Goal: Task Accomplishment & Management: Manage account settings

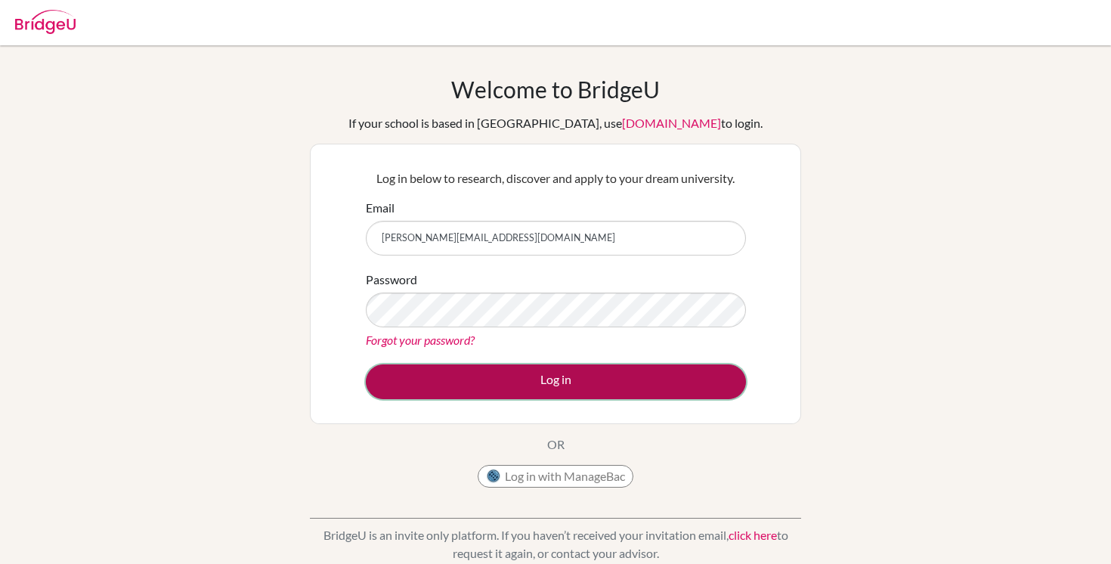
click at [520, 397] on button "Log in" at bounding box center [556, 381] width 380 height 35
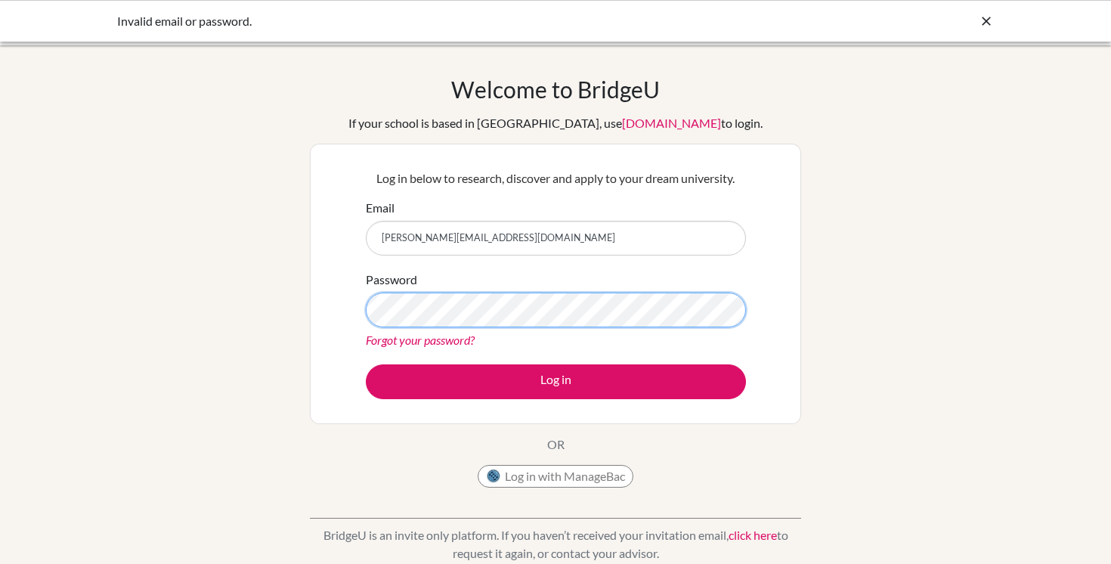
click at [366, 364] on button "Log in" at bounding box center [556, 381] width 380 height 35
click at [452, 338] on link "Forgot your password?" at bounding box center [420, 339] width 109 height 14
click at [405, 329] on div "Password Forgot your password?" at bounding box center [556, 309] width 380 height 79
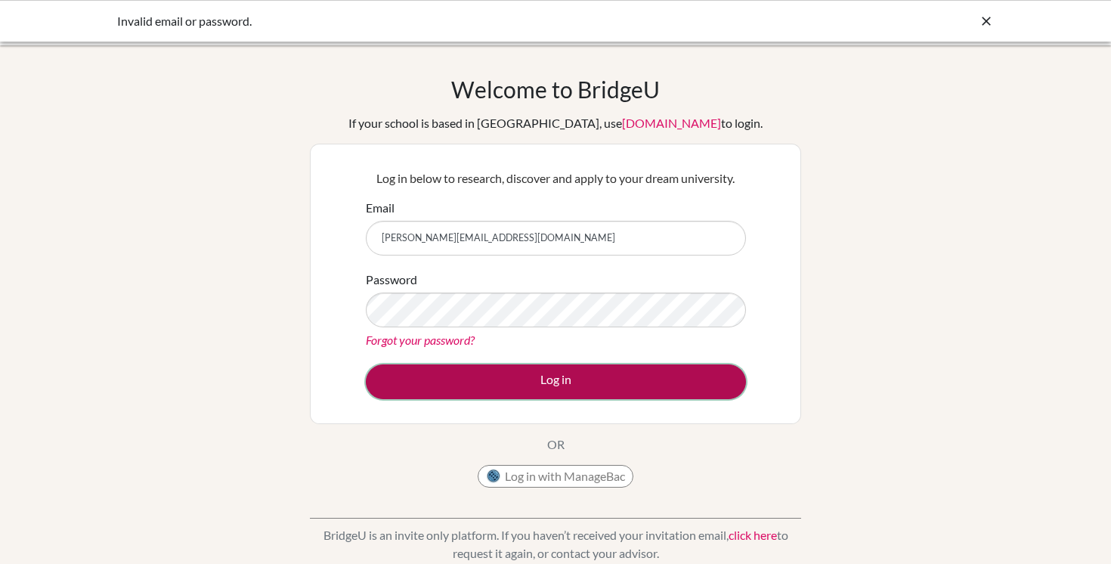
click at [464, 369] on button "Log in" at bounding box center [556, 381] width 380 height 35
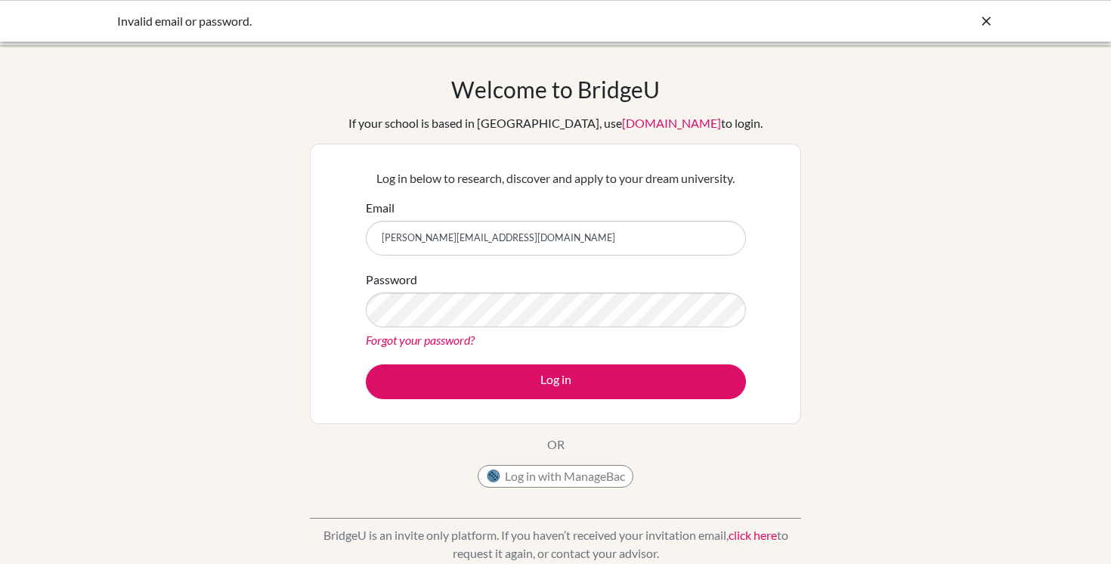
click at [425, 341] on link "Forgot your password?" at bounding box center [420, 339] width 109 height 14
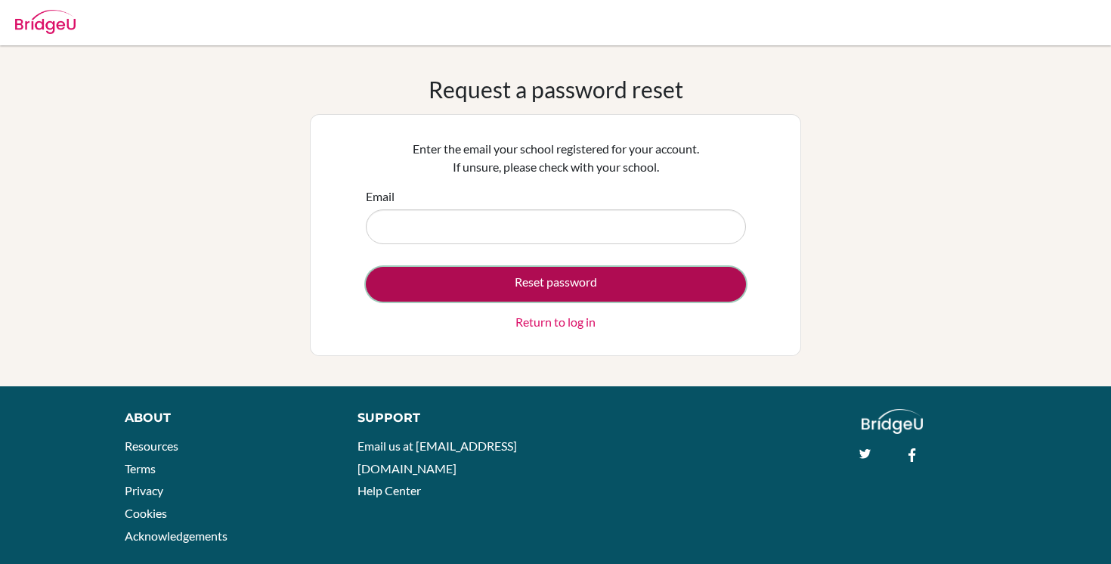
click at [573, 292] on button "Reset password" at bounding box center [556, 284] width 380 height 35
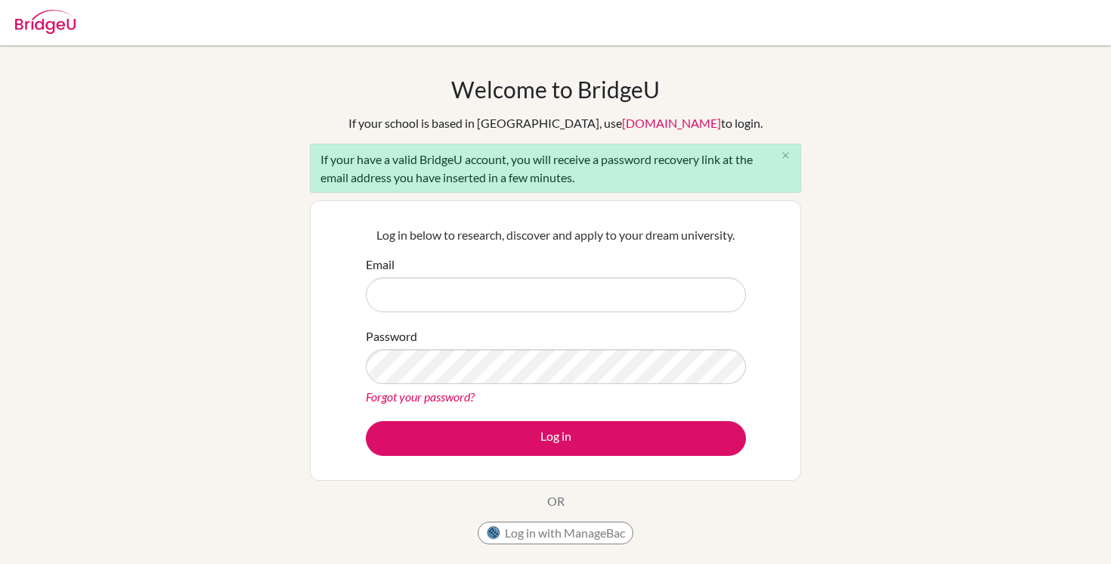
click at [548, 312] on form "Email Password Forgot your password? Log in" at bounding box center [556, 355] width 380 height 200
click at [544, 305] on input "Email" at bounding box center [556, 294] width 380 height 35
type input "[PERSON_NAME][EMAIL_ADDRESS][DOMAIN_NAME]"
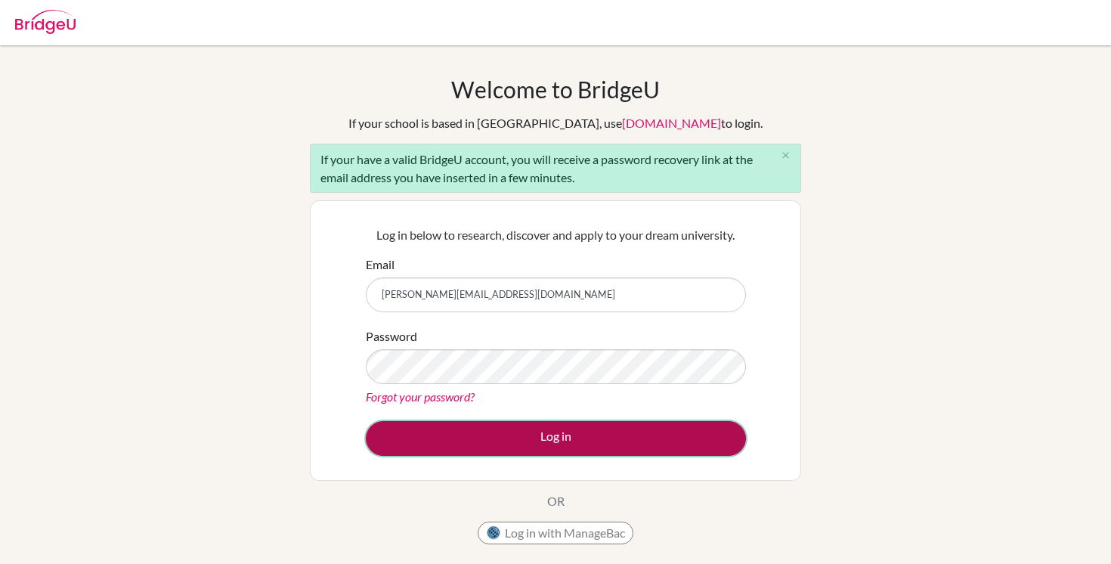
click at [562, 446] on button "Log in" at bounding box center [556, 438] width 380 height 35
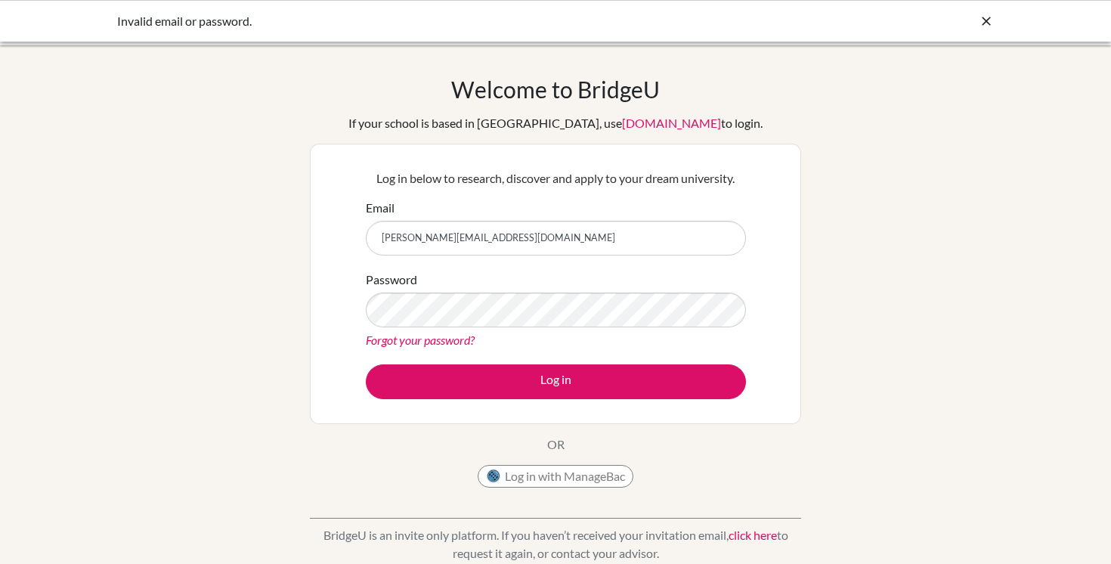
click at [459, 335] on link "Forgot your password?" at bounding box center [420, 339] width 109 height 14
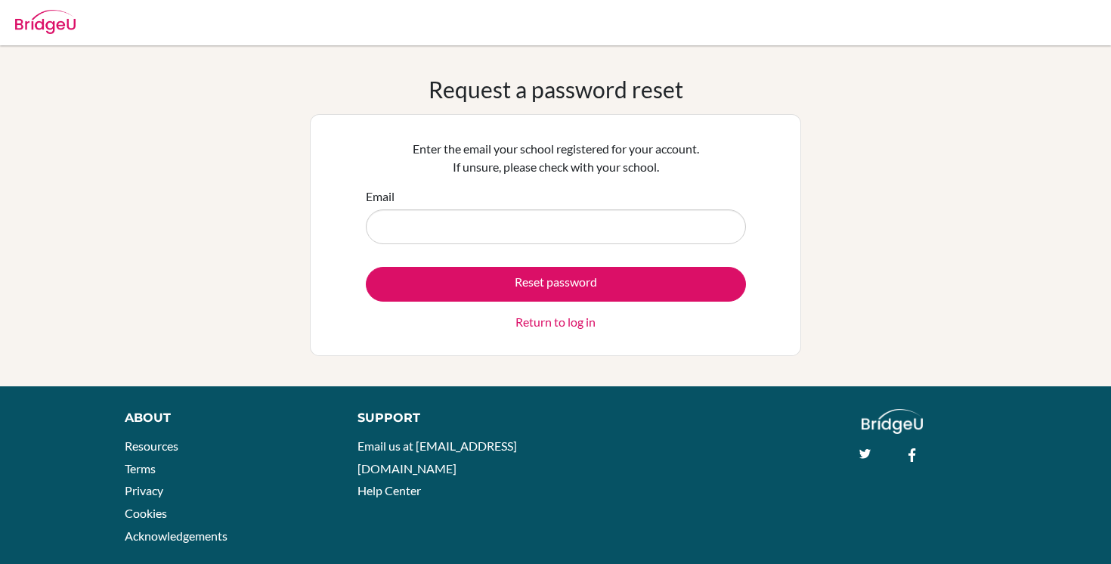
click at [485, 214] on input "Email" at bounding box center [556, 226] width 380 height 35
type input "[PERSON_NAME][EMAIL_ADDRESS][DOMAIN_NAME]"
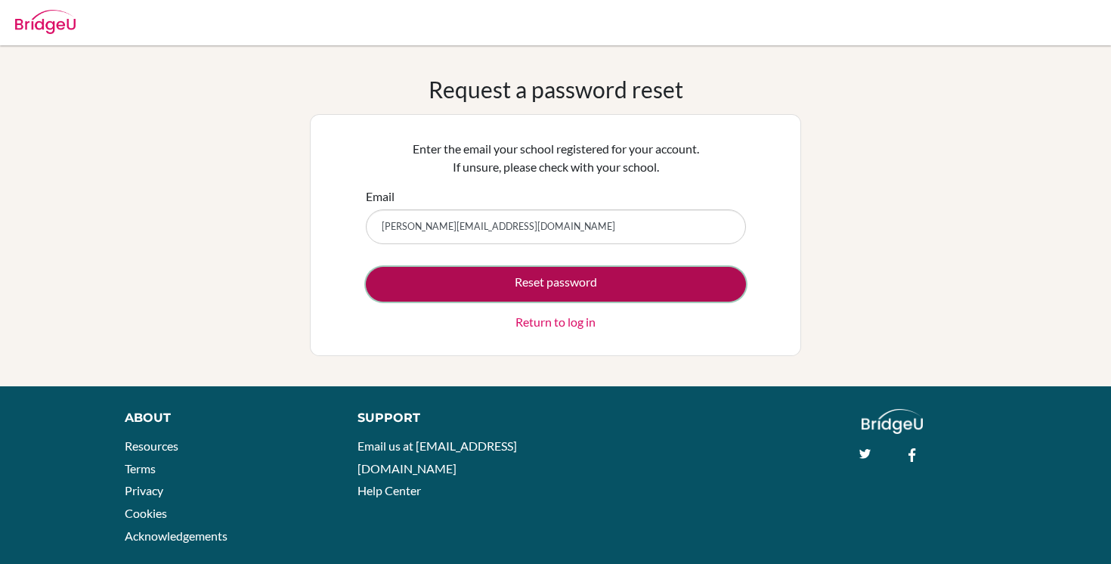
click at [542, 287] on button "Reset password" at bounding box center [556, 284] width 380 height 35
